Goal: Task Accomplishment & Management: Use online tool/utility

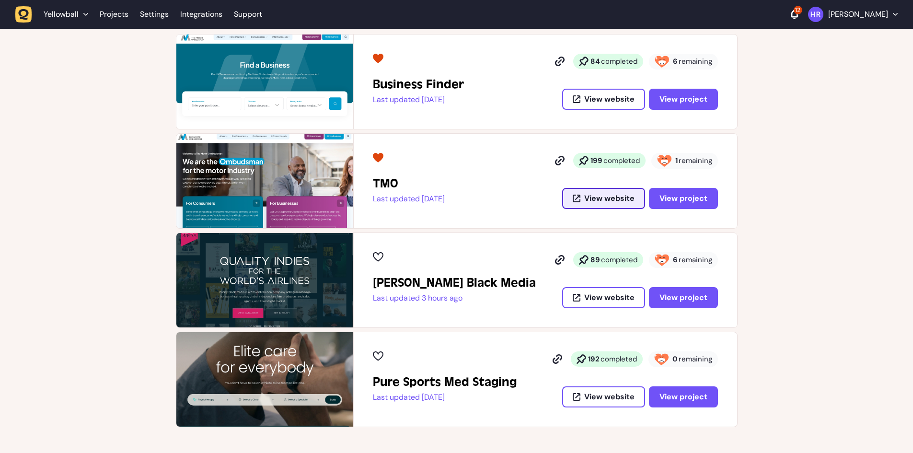
scroll to position [192, 0]
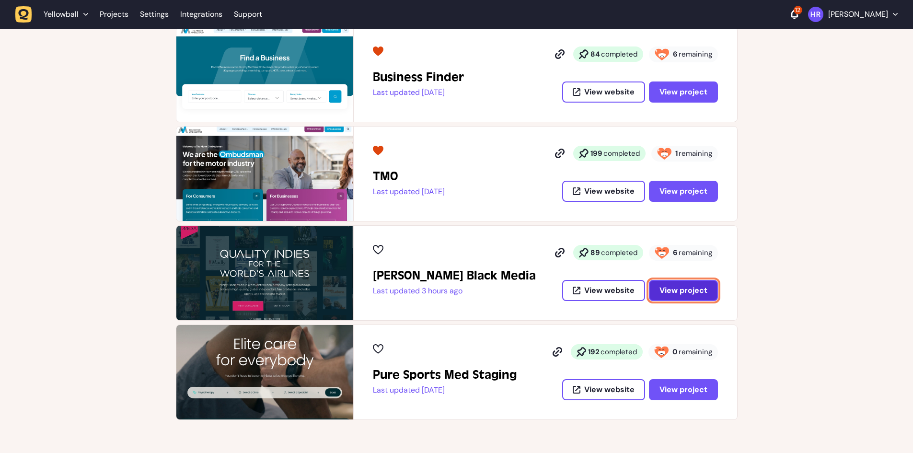
click at [668, 289] on span "View project" at bounding box center [684, 290] width 48 height 10
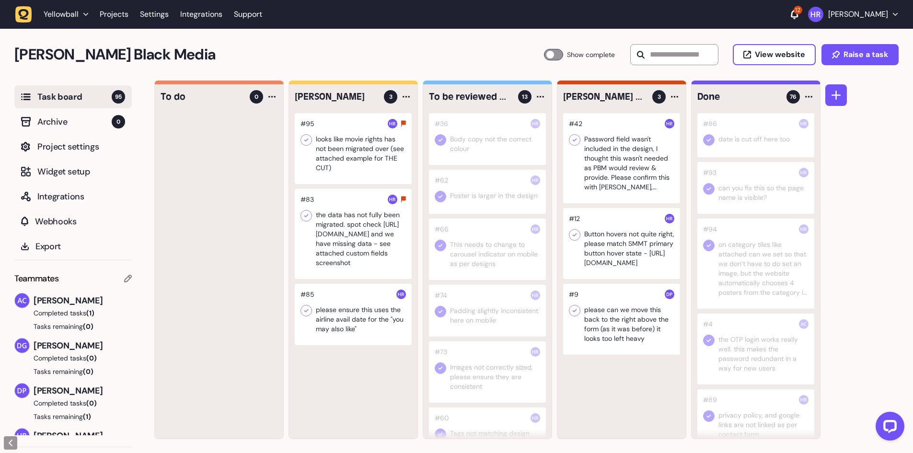
click at [370, 157] on div at bounding box center [353, 148] width 117 height 71
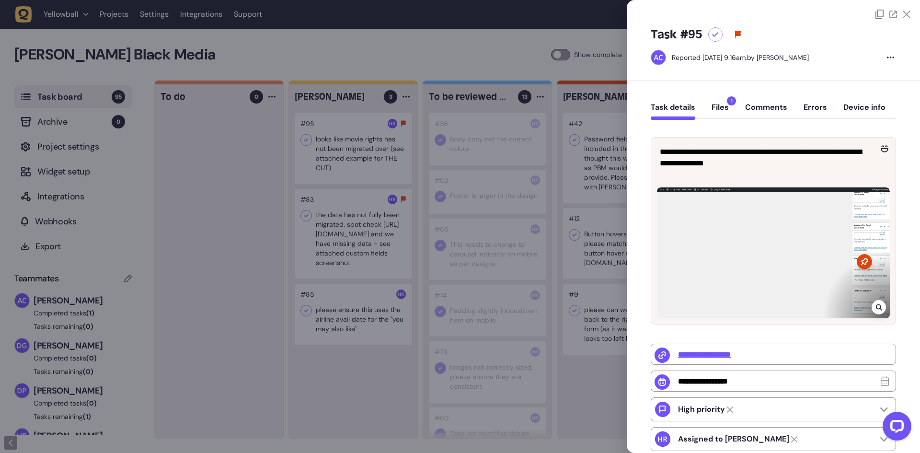
click at [370, 157] on div at bounding box center [460, 226] width 920 height 453
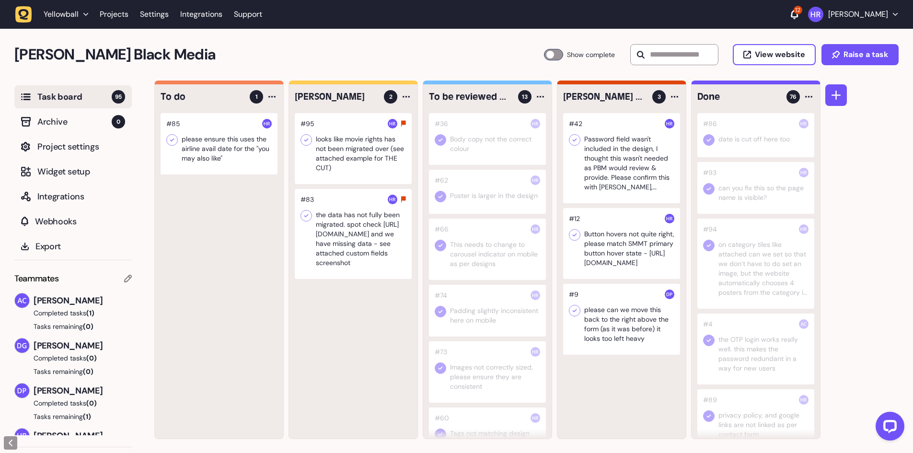
click at [576, 236] on icon at bounding box center [575, 235] width 10 height 10
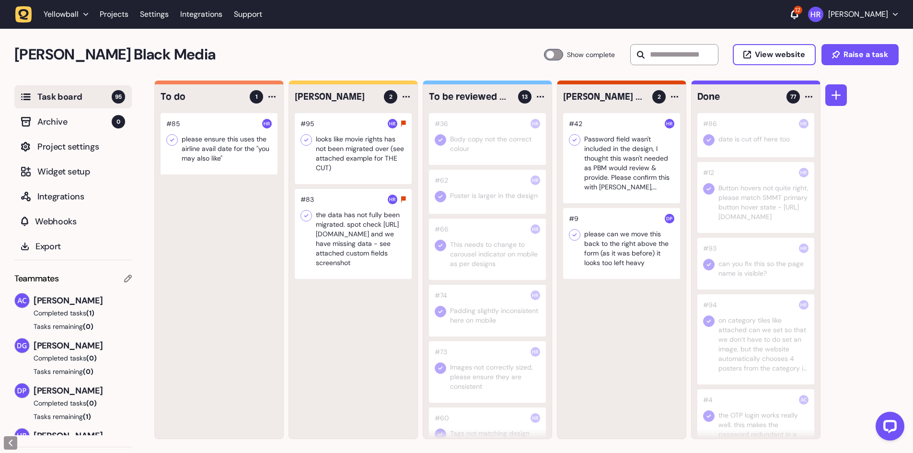
click at [620, 253] on div at bounding box center [621, 243] width 117 height 71
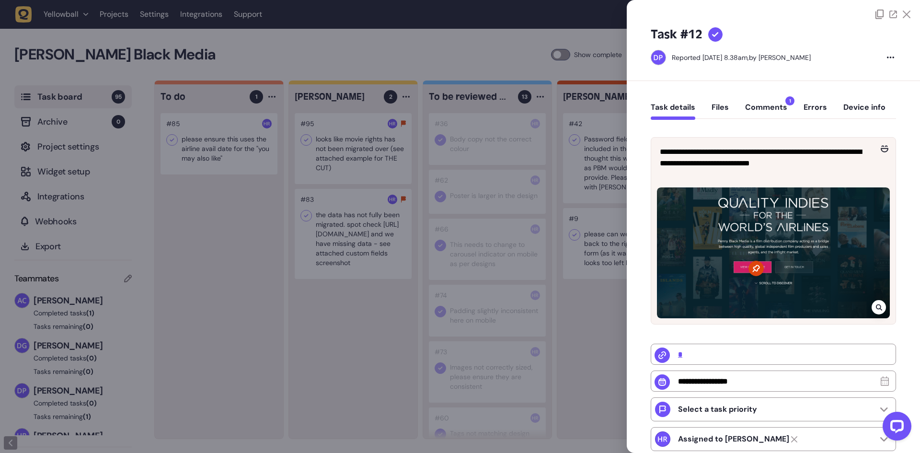
type input "*********"
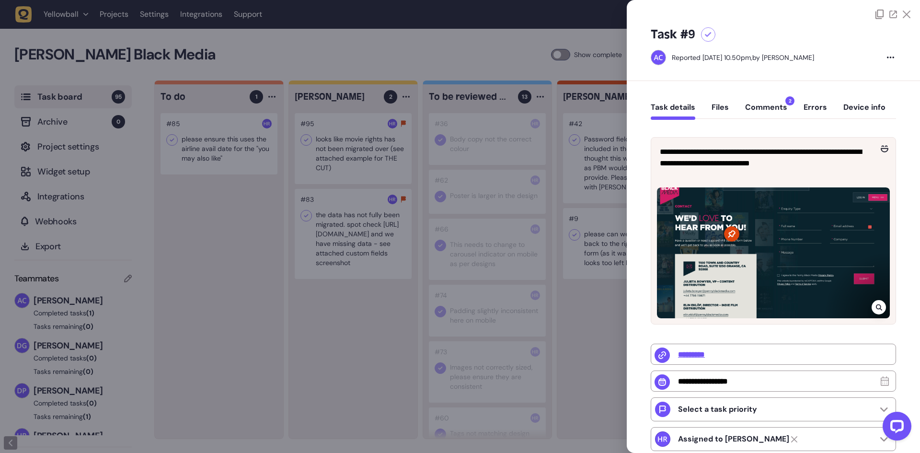
click at [579, 226] on div at bounding box center [460, 226] width 920 height 453
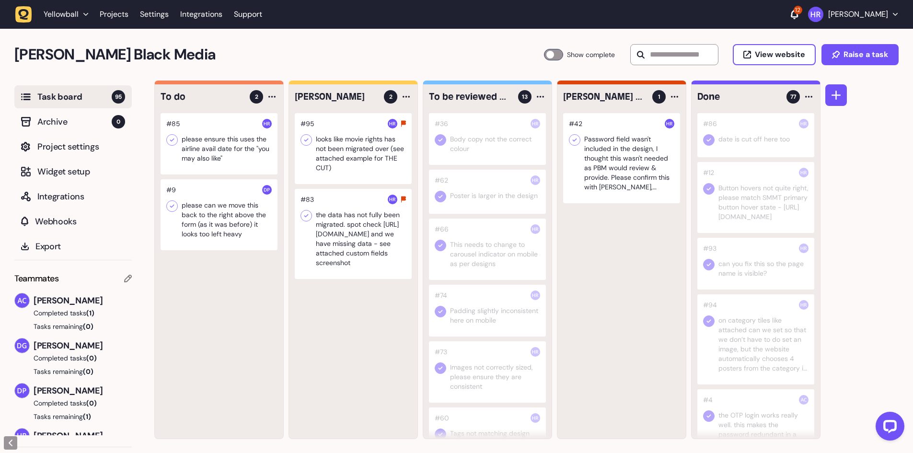
drag, startPoint x: 577, startPoint y: 142, endPoint x: 595, endPoint y: 144, distance: 18.8
click at [577, 142] on icon at bounding box center [575, 140] width 10 height 10
